Goal: Navigation & Orientation: Find specific page/section

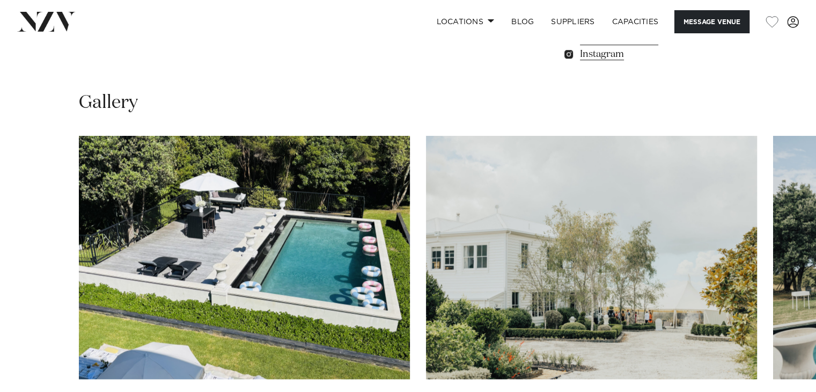
scroll to position [912, 0]
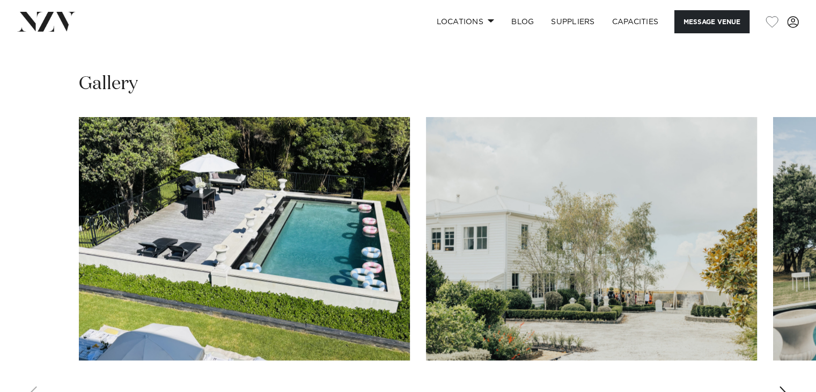
click at [558, 291] on img "2 / 30" at bounding box center [591, 238] width 331 height 243
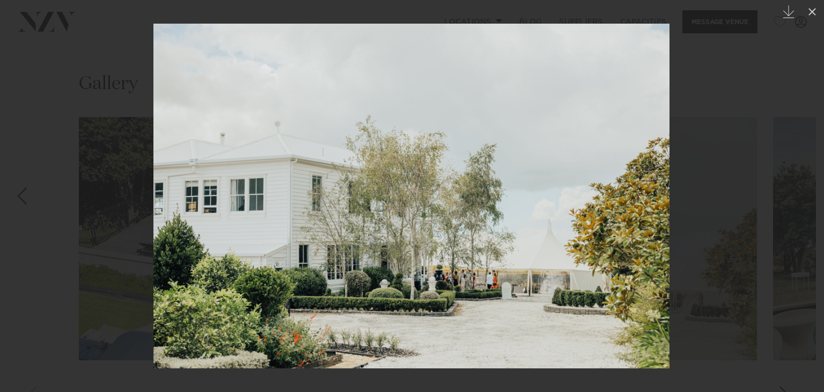
click at [723, 217] on div at bounding box center [412, 196] width 824 height 392
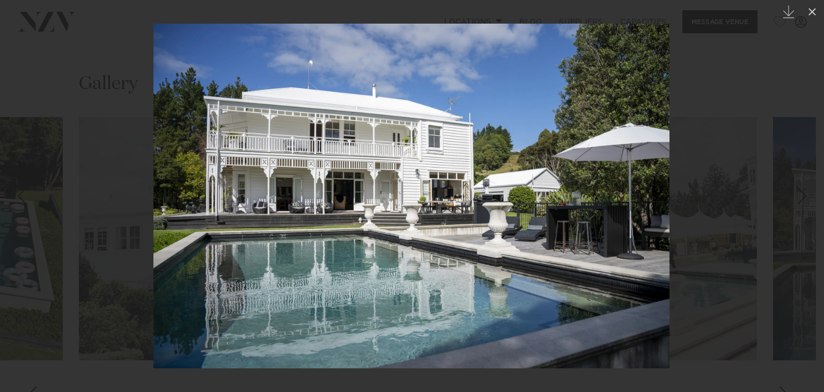
click at [786, 243] on div at bounding box center [412, 196] width 824 height 392
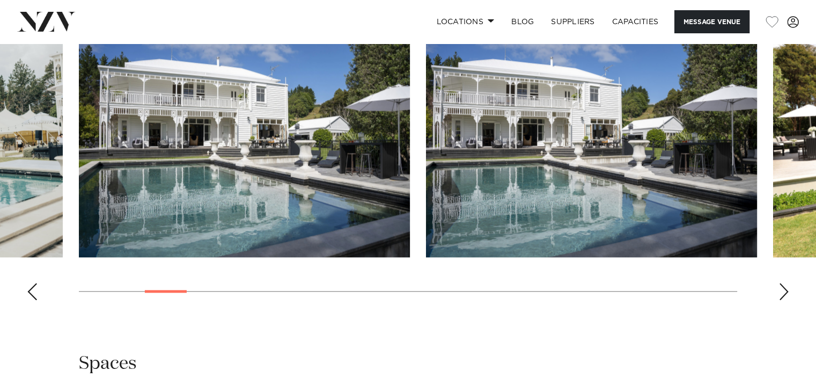
scroll to position [1020, 0]
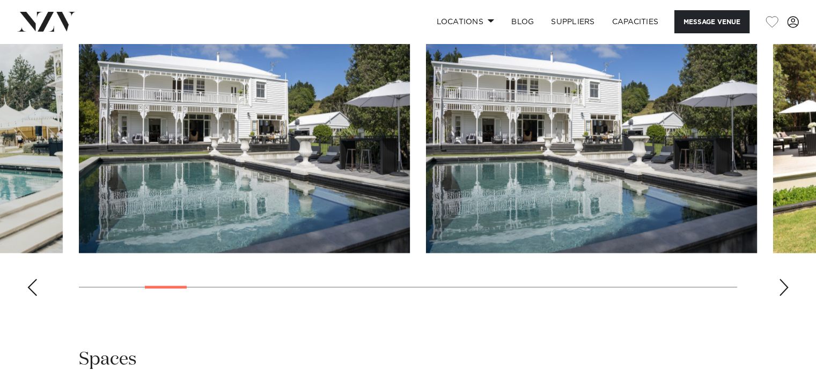
click at [781, 286] on div "Next slide" at bounding box center [784, 287] width 11 height 17
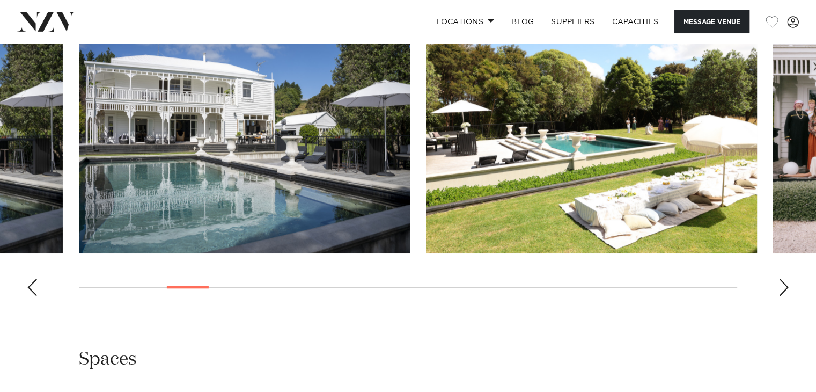
click at [781, 286] on div "Next slide" at bounding box center [784, 287] width 11 height 17
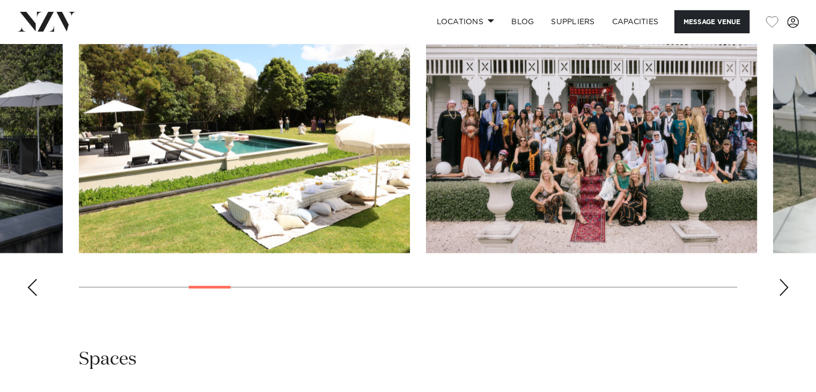
click at [781, 285] on div "Next slide" at bounding box center [784, 287] width 11 height 17
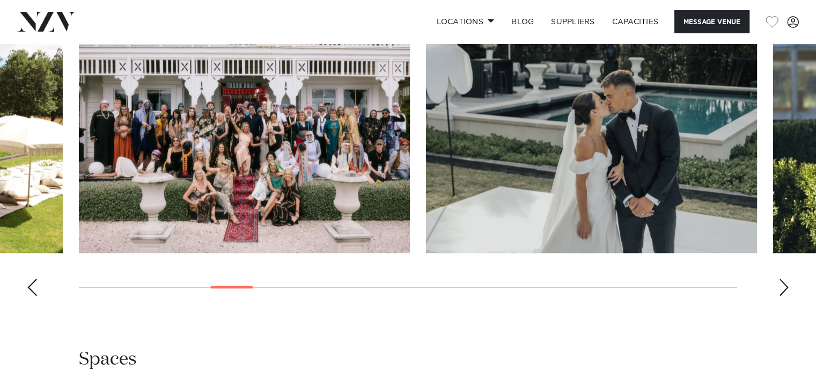
click at [781, 285] on div "Next slide" at bounding box center [784, 287] width 11 height 17
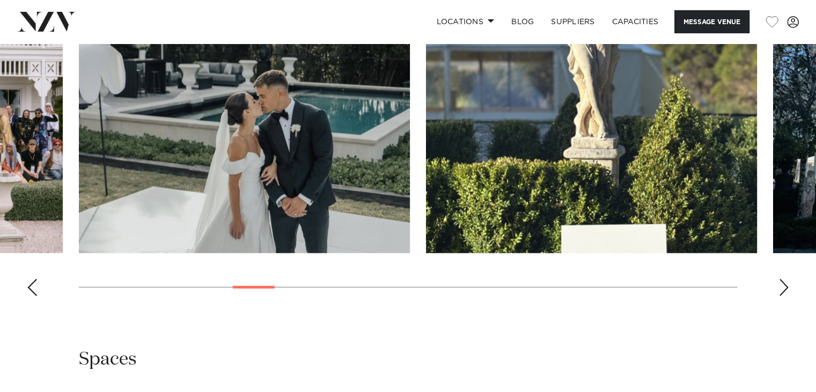
click at [781, 285] on div "Next slide" at bounding box center [784, 287] width 11 height 17
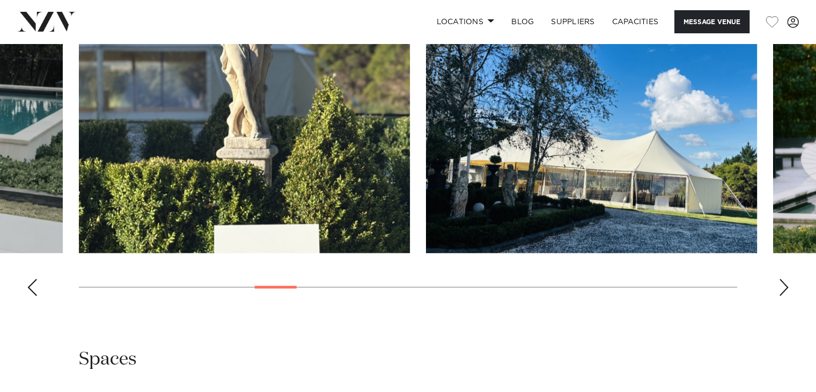
click at [781, 285] on div "Next slide" at bounding box center [784, 287] width 11 height 17
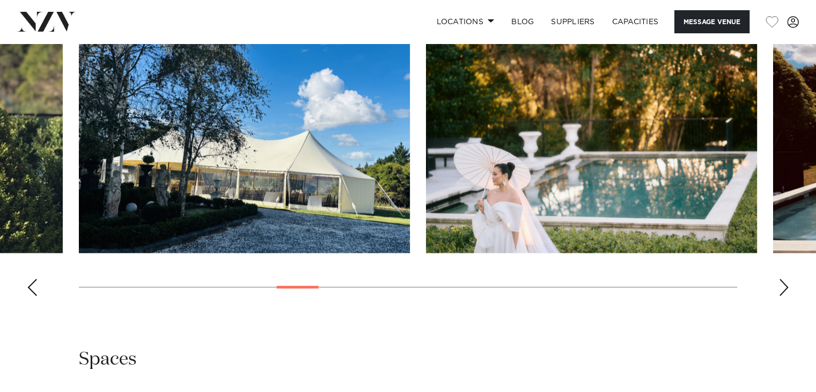
click at [781, 285] on div "Next slide" at bounding box center [784, 287] width 11 height 17
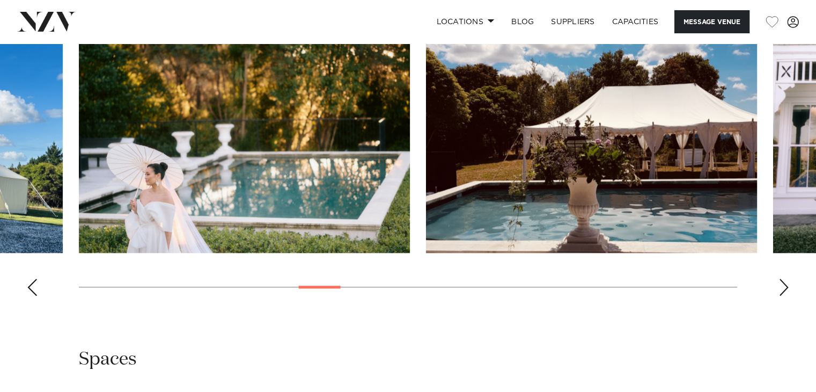
click at [781, 285] on div "Next slide" at bounding box center [784, 287] width 11 height 17
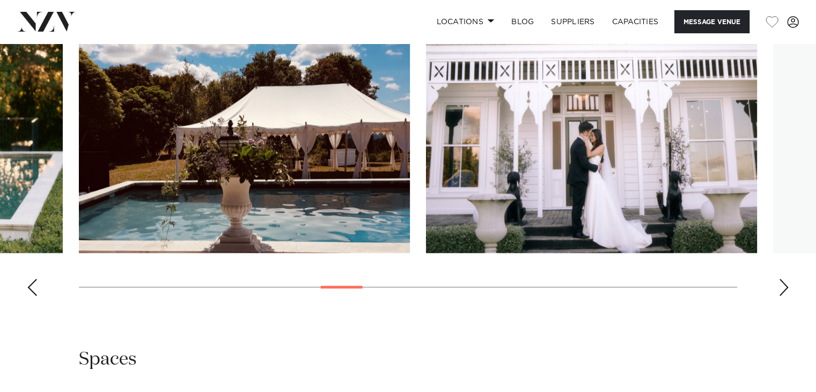
click at [781, 285] on div "Next slide" at bounding box center [784, 287] width 11 height 17
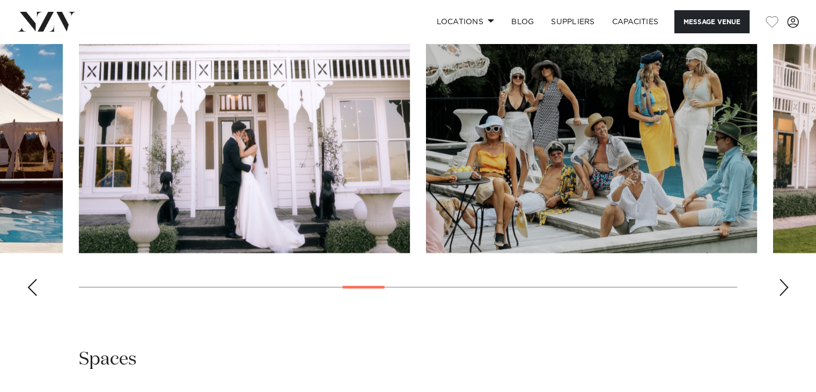
click at [781, 285] on div "Next slide" at bounding box center [784, 287] width 11 height 17
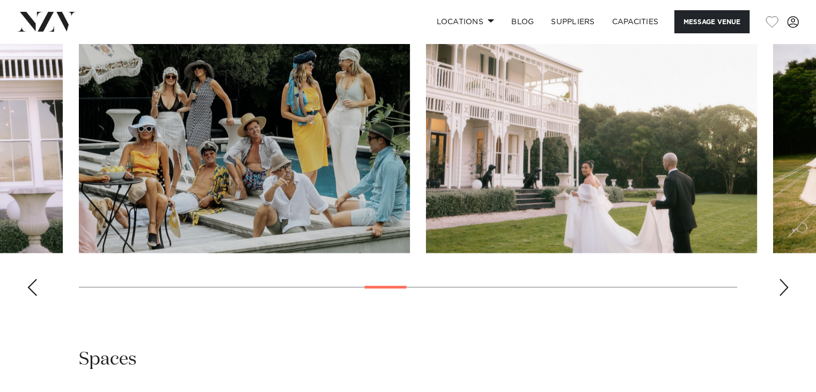
click at [781, 285] on div "Next slide" at bounding box center [784, 287] width 11 height 17
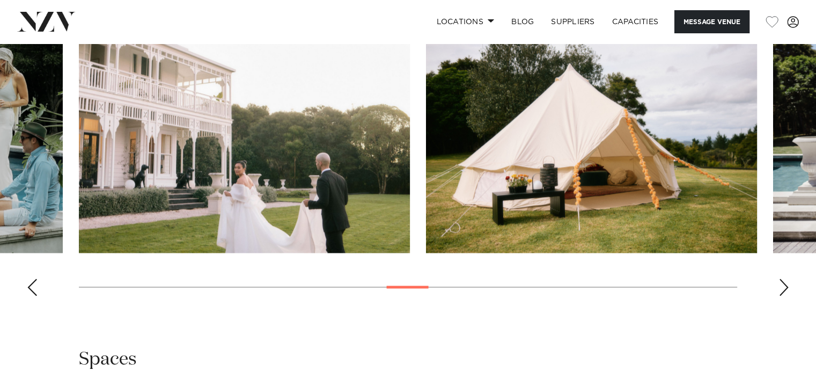
click at [781, 285] on div "Next slide" at bounding box center [784, 287] width 11 height 17
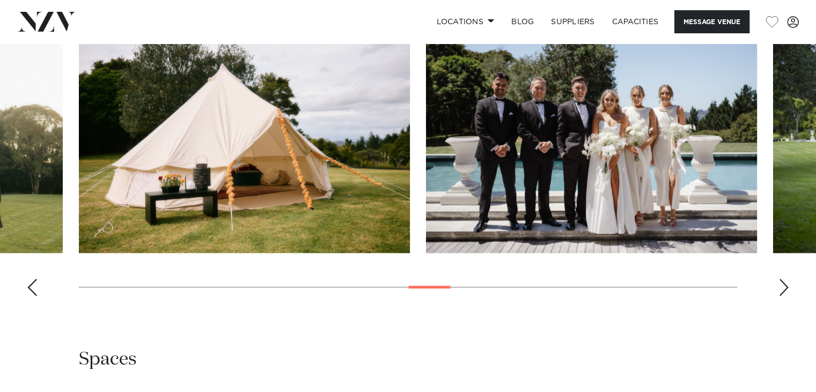
click at [781, 285] on div "Next slide" at bounding box center [784, 287] width 11 height 17
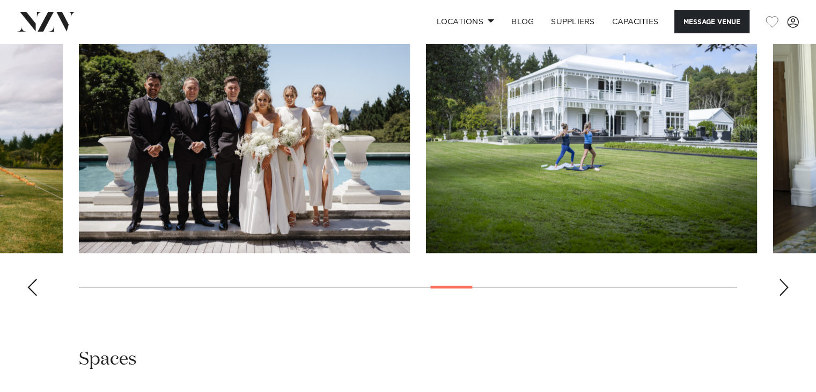
click at [781, 285] on div "Next slide" at bounding box center [784, 287] width 11 height 17
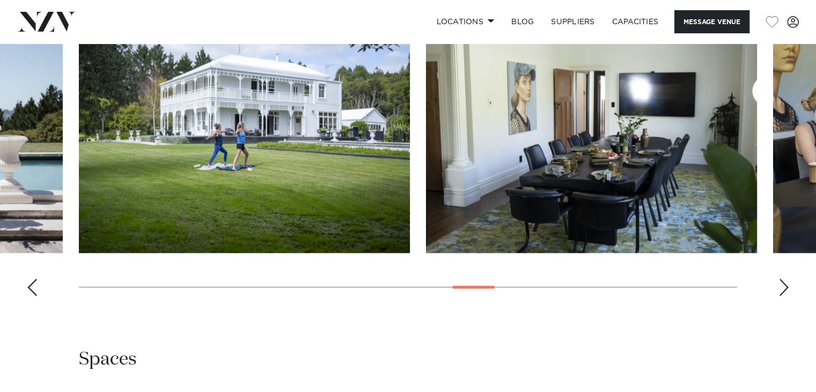
click at [781, 285] on div "Next slide" at bounding box center [784, 287] width 11 height 17
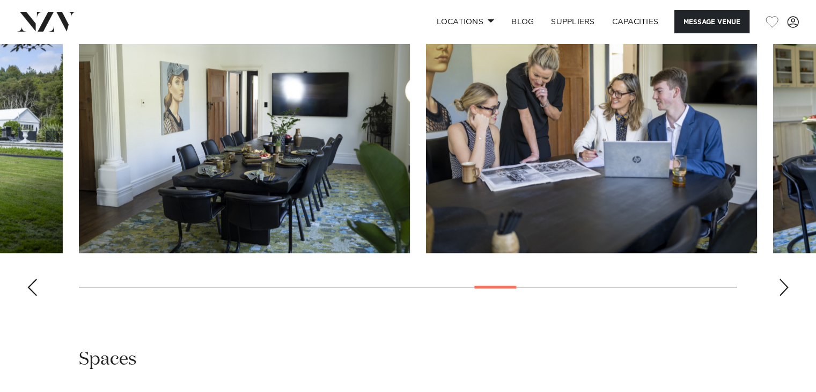
click at [781, 285] on div "Next slide" at bounding box center [784, 287] width 11 height 17
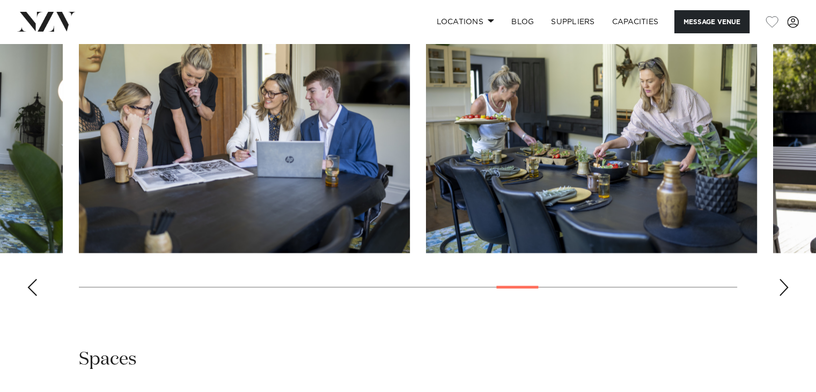
click at [781, 285] on div "Next slide" at bounding box center [784, 287] width 11 height 17
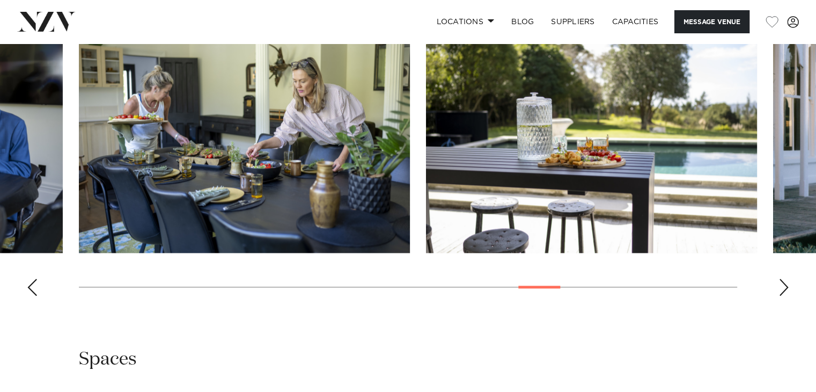
click at [781, 285] on div "Next slide" at bounding box center [784, 287] width 11 height 17
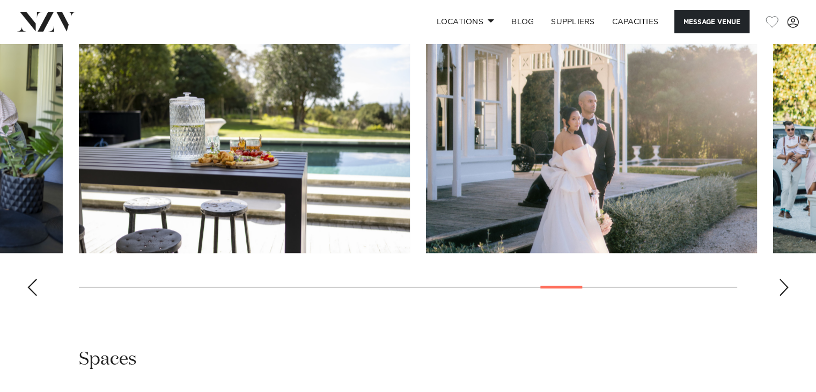
click at [781, 285] on div "Next slide" at bounding box center [784, 287] width 11 height 17
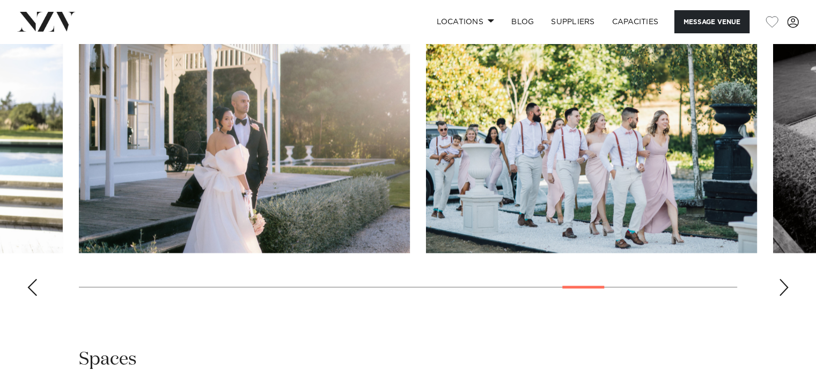
click at [781, 285] on div "Next slide" at bounding box center [784, 287] width 11 height 17
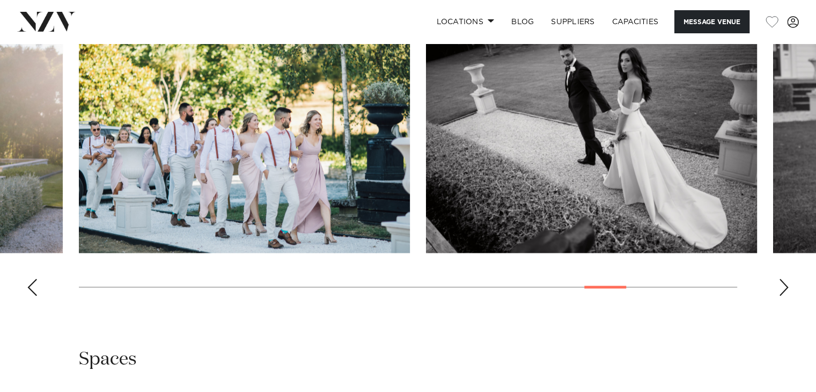
click at [781, 285] on div "Next slide" at bounding box center [784, 287] width 11 height 17
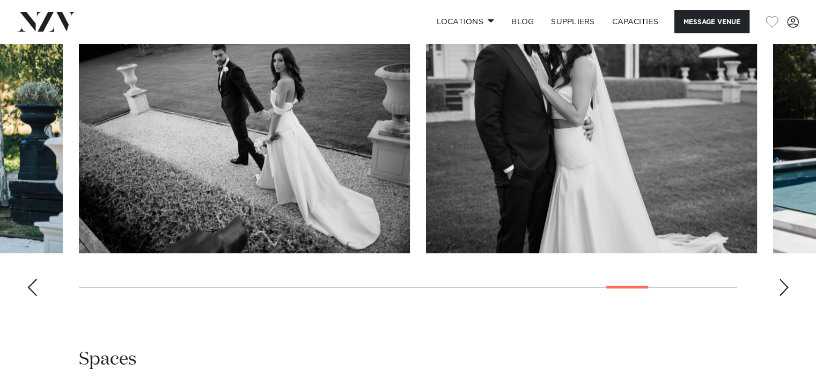
click at [781, 285] on div "Next slide" at bounding box center [784, 287] width 11 height 17
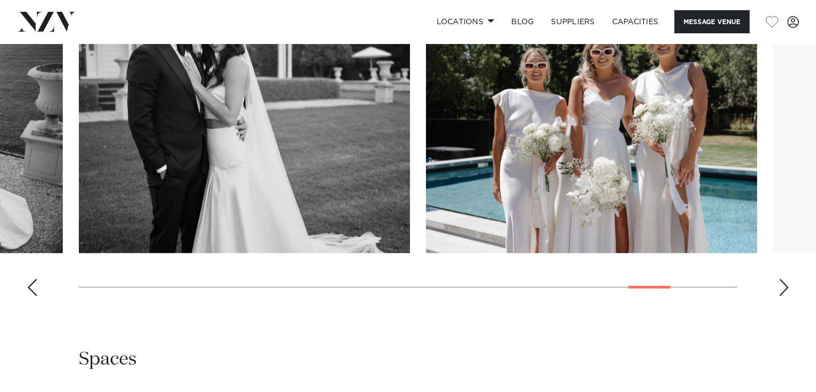
click at [781, 285] on div "Next slide" at bounding box center [784, 287] width 11 height 17
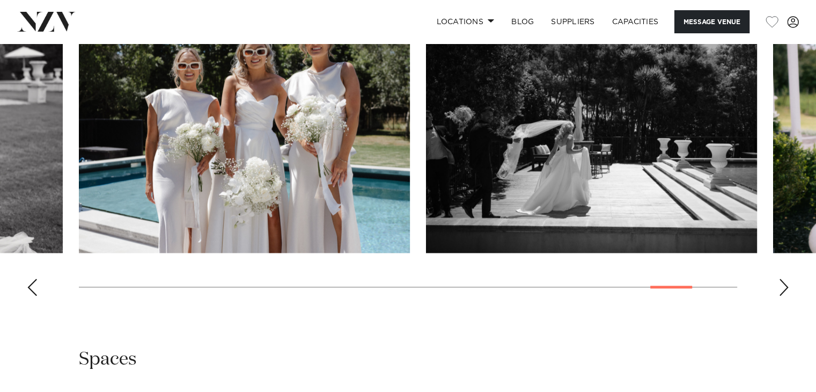
click at [781, 285] on div "Next slide" at bounding box center [784, 287] width 11 height 17
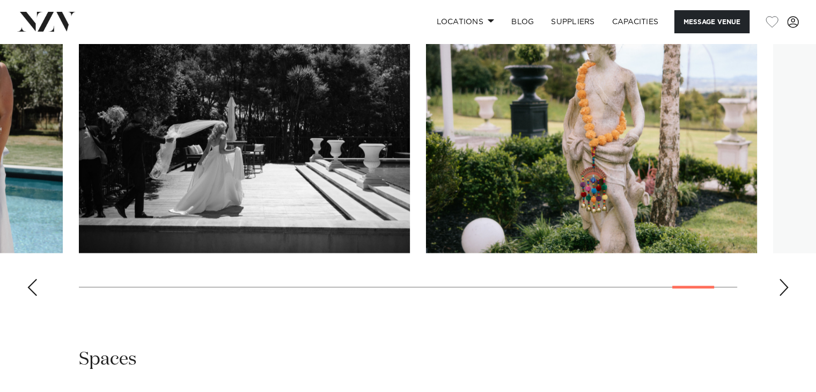
click at [781, 285] on div "Next slide" at bounding box center [784, 287] width 11 height 17
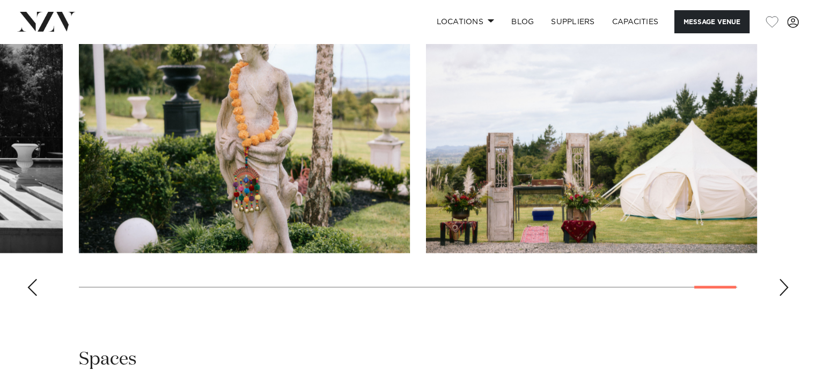
click at [781, 285] on div "Next slide" at bounding box center [784, 287] width 11 height 17
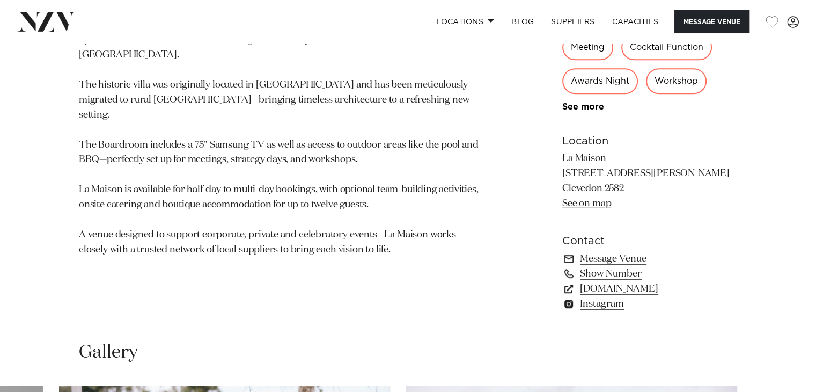
scroll to position [644, 0]
click at [597, 202] on link "See on map" at bounding box center [586, 204] width 49 height 10
click at [580, 201] on link "See on map" at bounding box center [586, 204] width 49 height 10
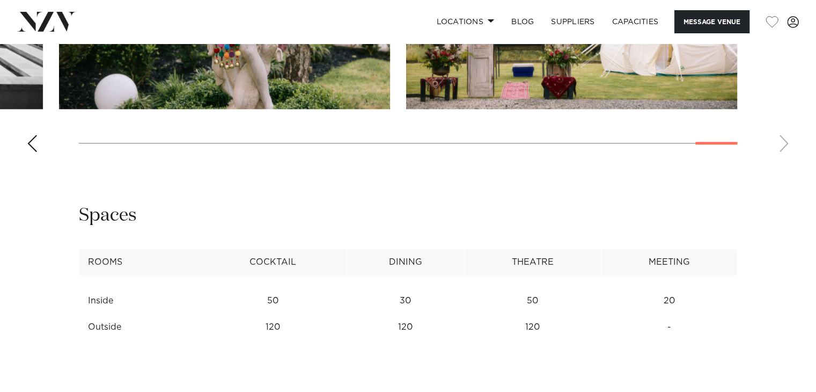
scroll to position [1288, 0]
